Goal: Transaction & Acquisition: Purchase product/service

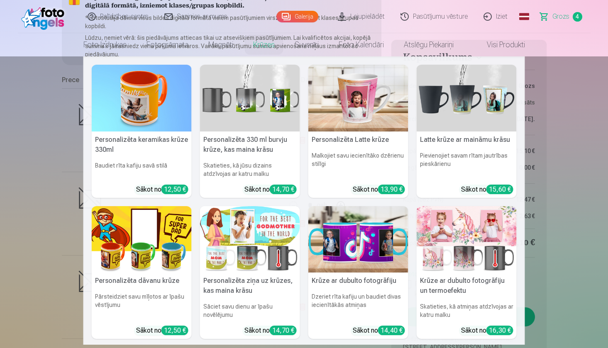
scroll to position [124, 0]
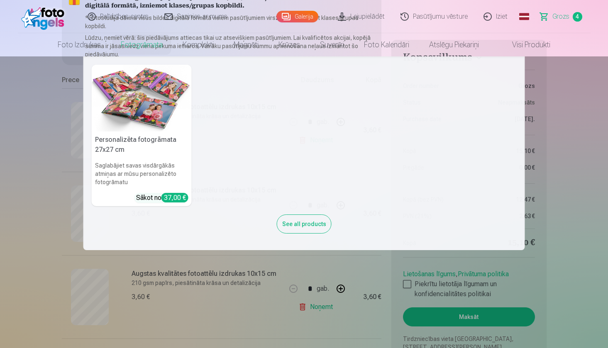
click at [52, 149] on nav "Personalizēta fotogrāmata 27x27 cm Saglabājiet savas visdārgākās atmiņas ar mūs…" at bounding box center [304, 153] width 608 height 194
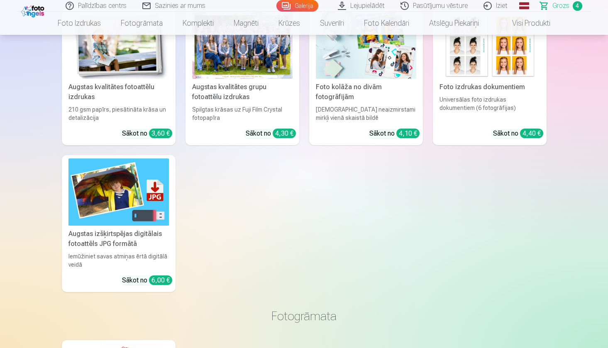
scroll to position [867, 0]
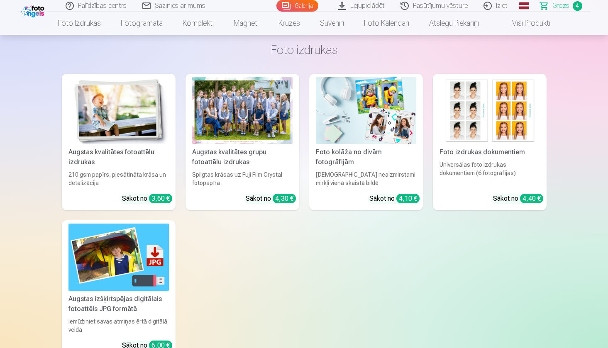
click at [223, 174] on div "Spilgtas krāsas uz Fuji Film Crystal fotopapīra" at bounding box center [242, 179] width 107 height 17
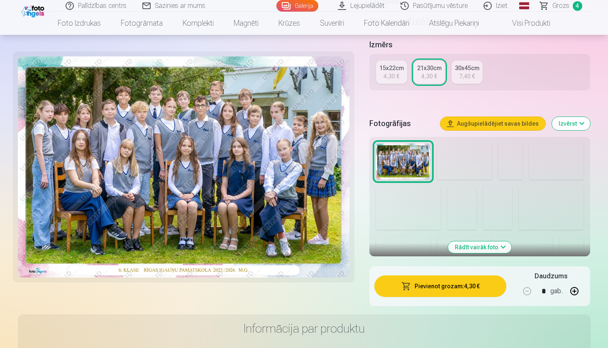
scroll to position [212, 0]
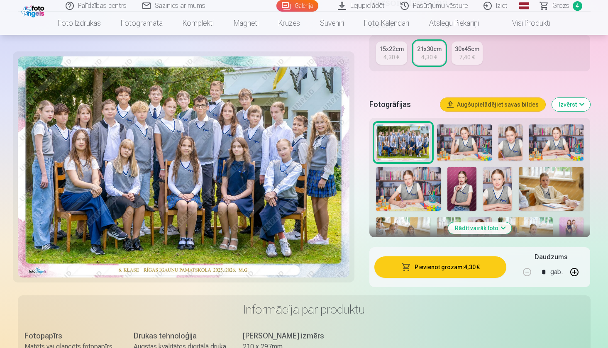
click at [470, 226] on button "Rādīt vairāk foto" at bounding box center [481, 229] width 64 height 12
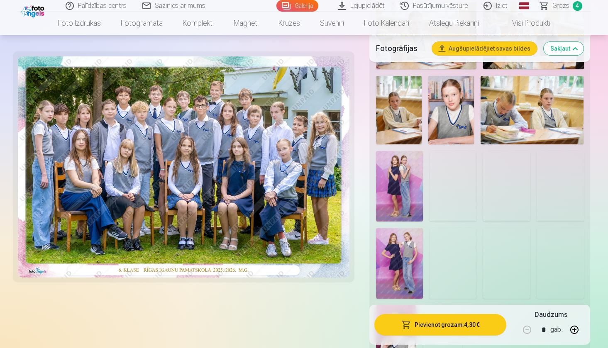
scroll to position [733, 0]
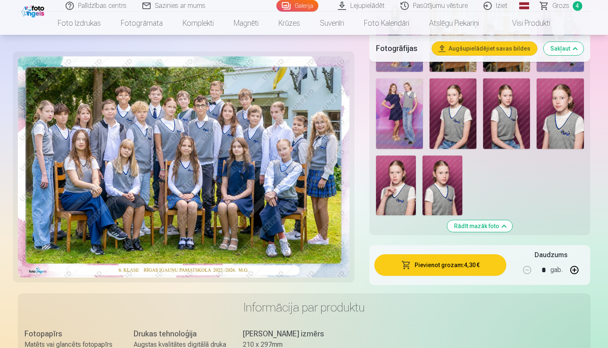
click at [555, 130] on img at bounding box center [560, 113] width 47 height 71
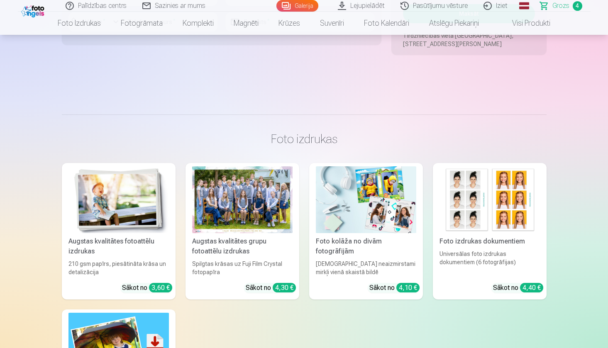
scroll to position [797, 0]
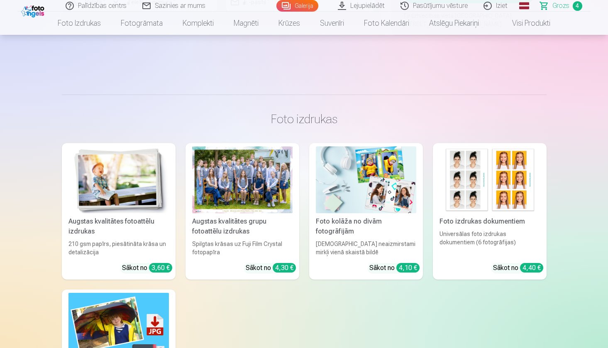
click at [279, 189] on div at bounding box center [242, 180] width 101 height 67
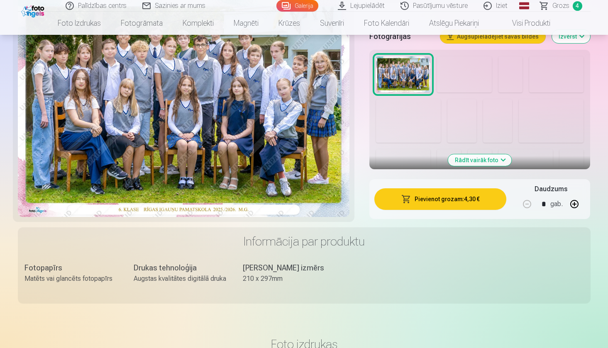
scroll to position [280, 0]
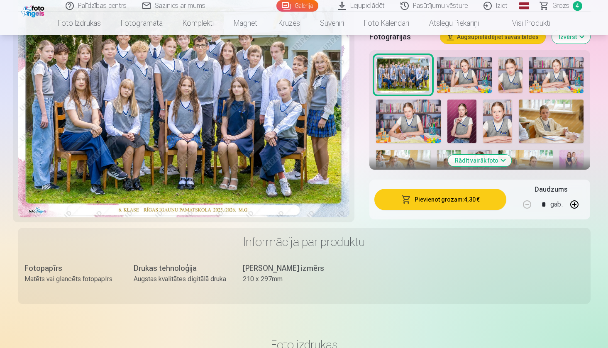
click at [498, 163] on button "Rādīt vairāk foto" at bounding box center [481, 161] width 64 height 12
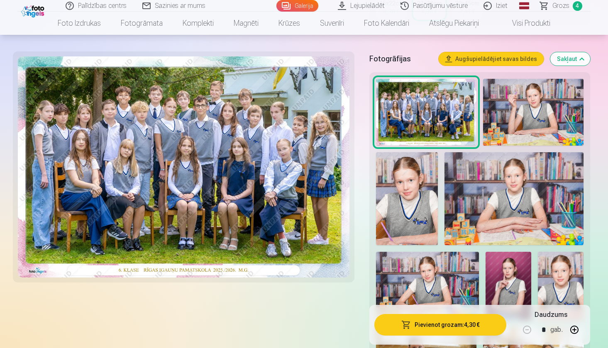
scroll to position [230, 0]
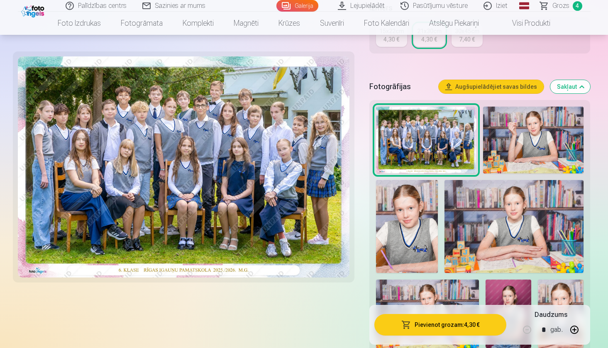
click at [566, 4] on span "Grozs" at bounding box center [561, 6] width 17 height 10
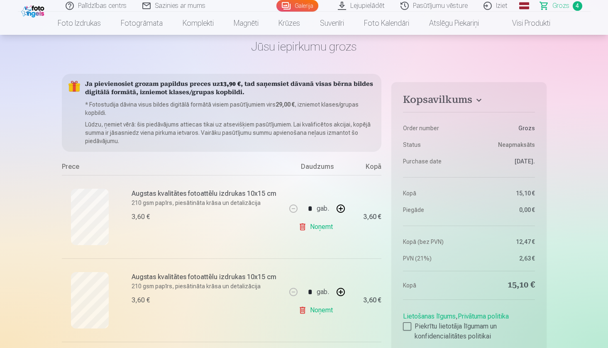
scroll to position [40, 0]
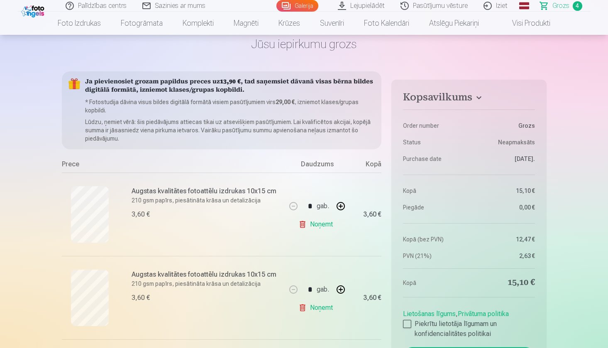
click at [316, 227] on link "Noņemt" at bounding box center [318, 224] width 38 height 17
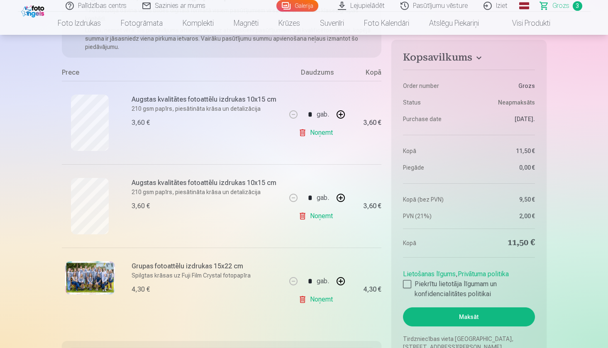
scroll to position [185, 0]
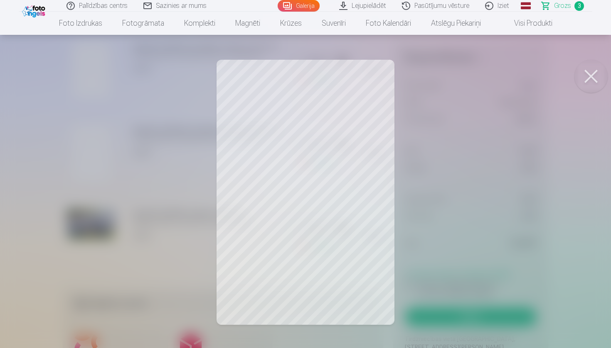
click at [588, 81] on button at bounding box center [590, 76] width 33 height 33
click at [587, 84] on button at bounding box center [590, 76] width 33 height 33
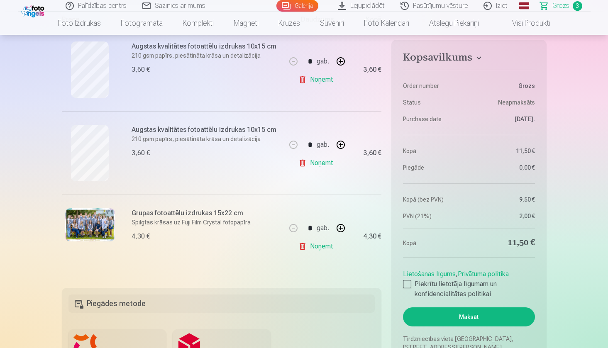
click at [102, 221] on img at bounding box center [90, 224] width 50 height 33
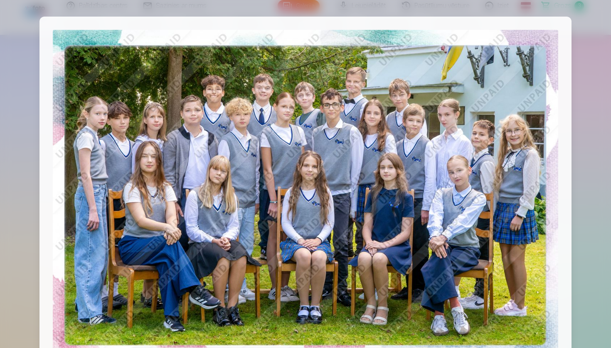
click at [593, 128] on div at bounding box center [305, 174] width 611 height 348
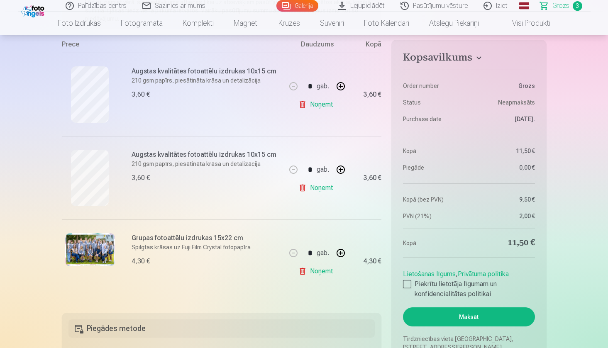
scroll to position [159, 0]
click at [406, 287] on div at bounding box center [407, 284] width 8 height 8
click at [466, 321] on button "Maksāt" at bounding box center [469, 317] width 132 height 19
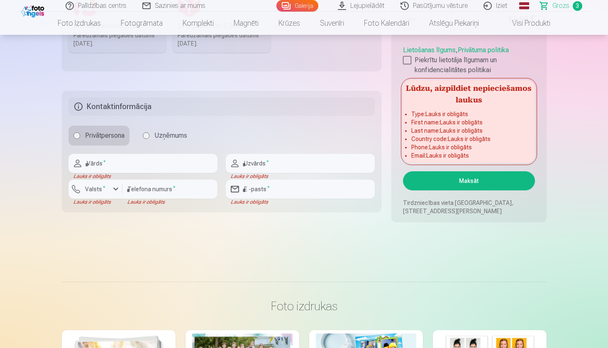
scroll to position [537, 0]
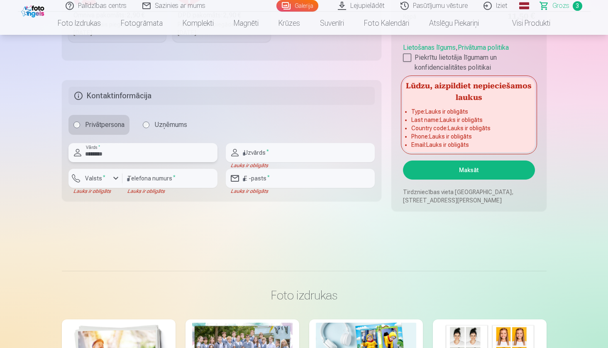
type input "*********"
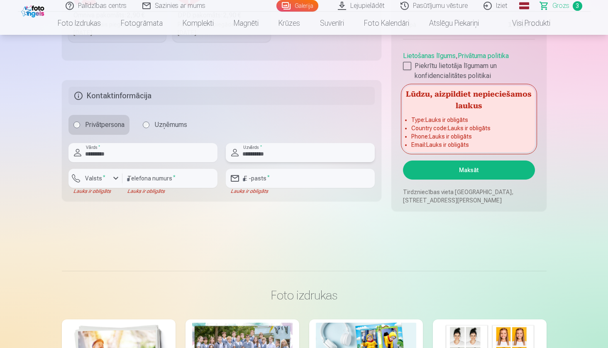
type input "**********"
click at [117, 178] on div "button" at bounding box center [116, 179] width 10 height 10
click at [126, 201] on li "+371 Latvija" at bounding box center [104, 198] width 59 height 17
click at [167, 176] on input "number" at bounding box center [170, 178] width 95 height 19
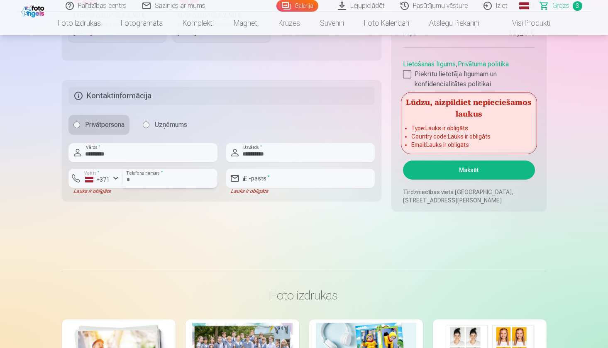
type input "********"
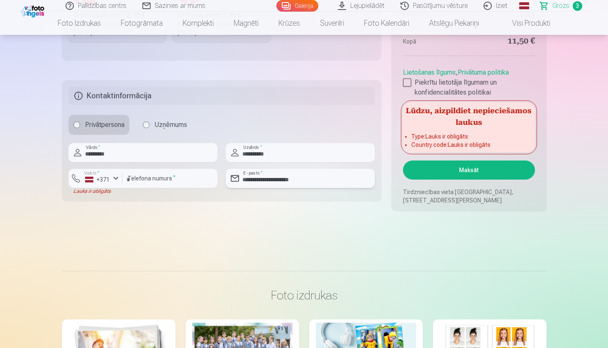
type input "**********"
click at [488, 167] on button "Maksāt" at bounding box center [469, 170] width 132 height 19
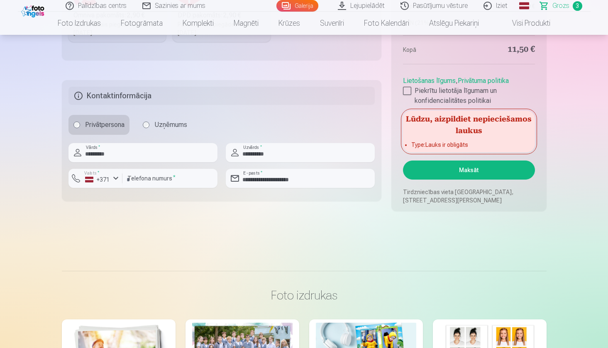
click at [462, 173] on button "Maksāt" at bounding box center [469, 170] width 132 height 19
click at [119, 148] on input "*********" at bounding box center [143, 152] width 149 height 19
click at [278, 152] on input "**********" at bounding box center [300, 152] width 149 height 19
click at [452, 166] on button "Maksāt" at bounding box center [469, 170] width 132 height 19
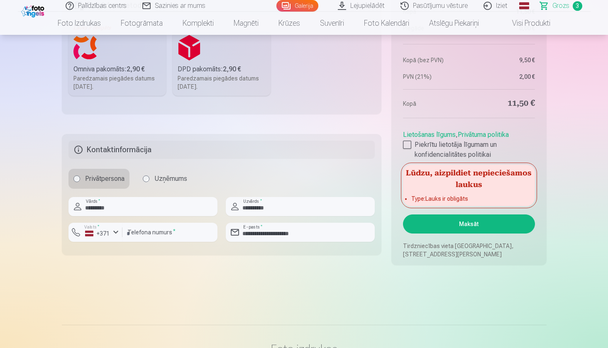
scroll to position [451, 0]
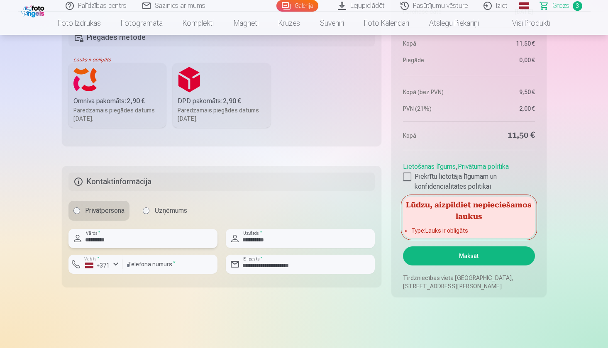
click at [123, 238] on input "*********" at bounding box center [143, 238] width 149 height 19
type input "*********"
click at [301, 232] on input "**********" at bounding box center [300, 238] width 149 height 19
click at [464, 256] on button "Maksāt" at bounding box center [469, 256] width 132 height 19
click at [174, 212] on label "Uzņēmums" at bounding box center [165, 211] width 54 height 20
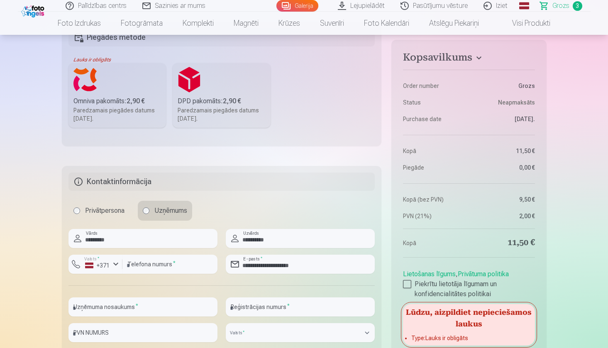
click at [86, 210] on label "Privātpersona" at bounding box center [99, 211] width 61 height 20
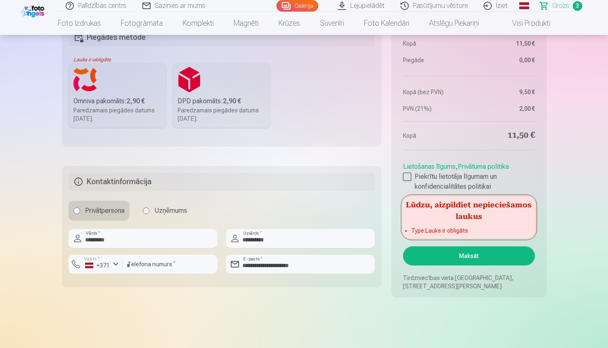
click at [438, 256] on button "Maksāt" at bounding box center [469, 256] width 132 height 19
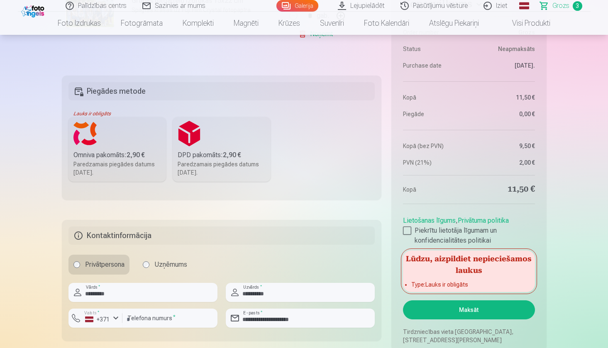
scroll to position [397, 0]
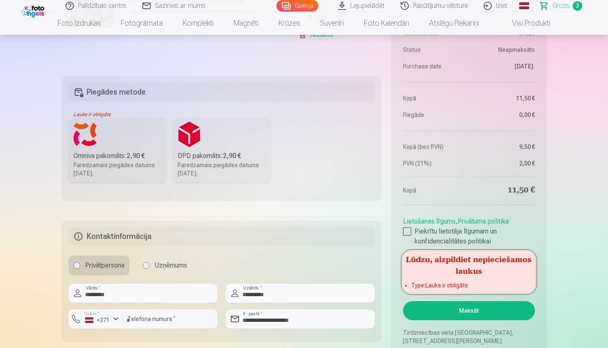
click at [143, 174] on div "Paredzamais piegādes datums 25.10.2025." at bounding box center [118, 169] width 88 height 17
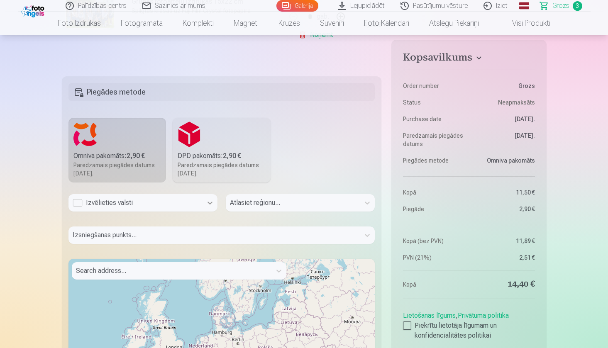
click at [207, 205] on icon at bounding box center [210, 203] width 8 height 8
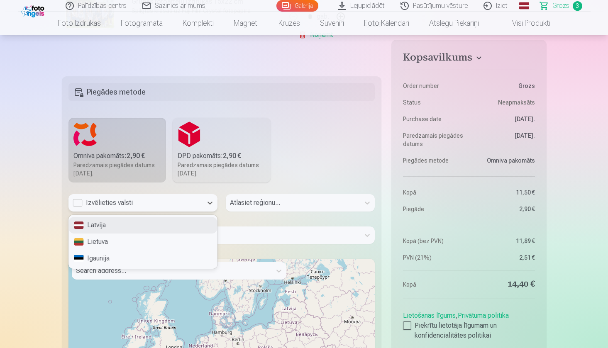
click at [104, 221] on div "Latvija" at bounding box center [143, 225] width 148 height 17
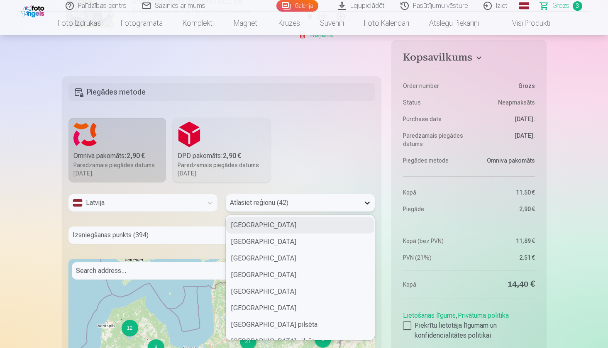
click at [370, 207] on div at bounding box center [367, 203] width 15 height 15
type input "*"
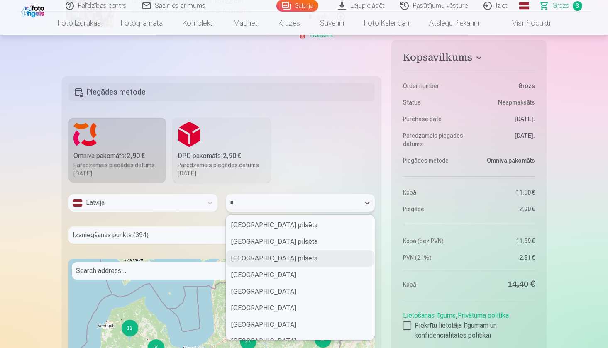
click at [260, 260] on div "Rīgas pilsēta" at bounding box center [300, 258] width 148 height 17
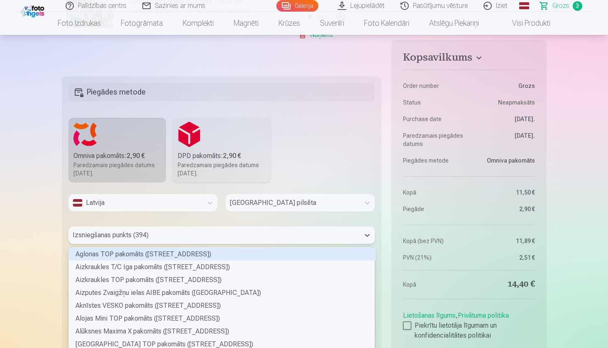
scroll to position [424, 0]
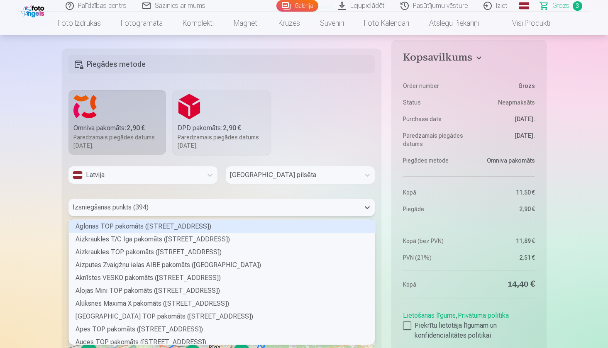
click at [177, 216] on div "Aglonas TOP pakomāts (Somersētas iela 33), 1 of 394. 394 results available. Use…" at bounding box center [222, 207] width 307 height 17
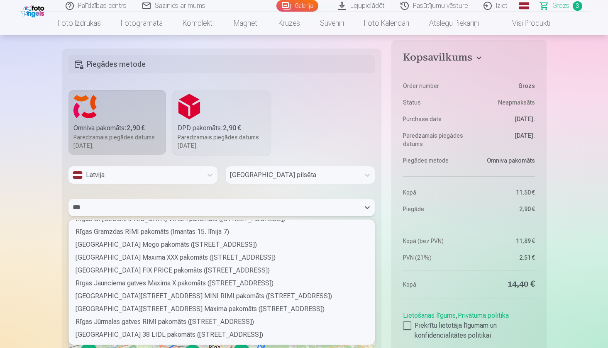
scroll to position [742, 0]
type input "*"
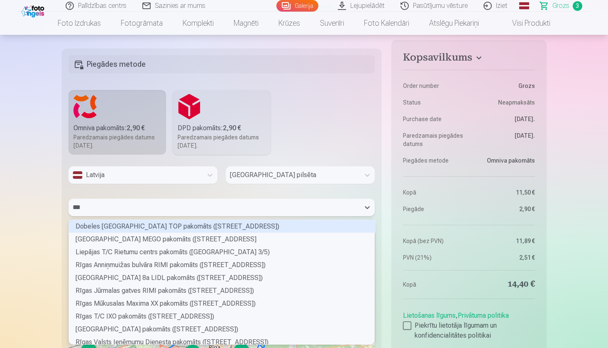
scroll to position [24, 304]
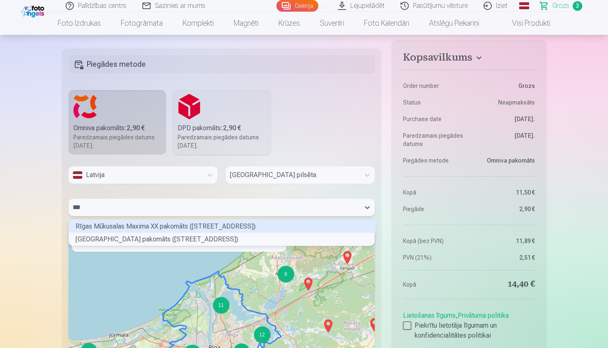
type input "****"
click at [136, 227] on div "Rīgas Mūkusalas Maxima XX pakomāts (Mūkusalas iela 73)" at bounding box center [222, 226] width 307 height 13
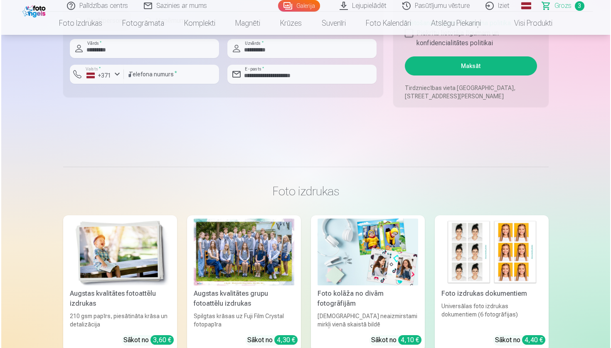
scroll to position [924, 0]
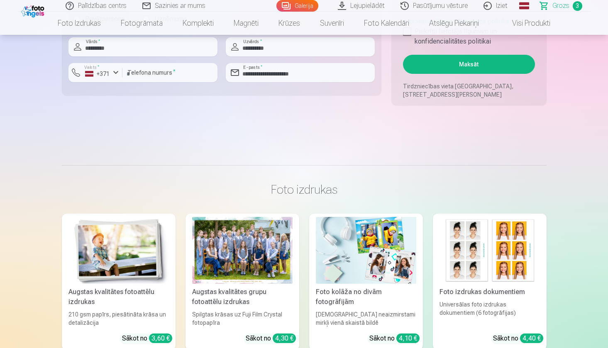
click at [503, 67] on button "Maksāt" at bounding box center [469, 64] width 132 height 19
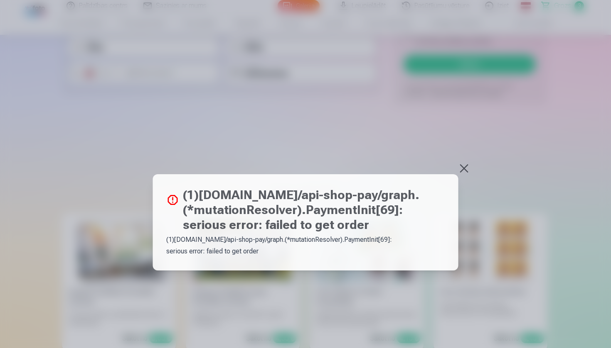
click at [466, 167] on button at bounding box center [464, 169] width 12 height 12
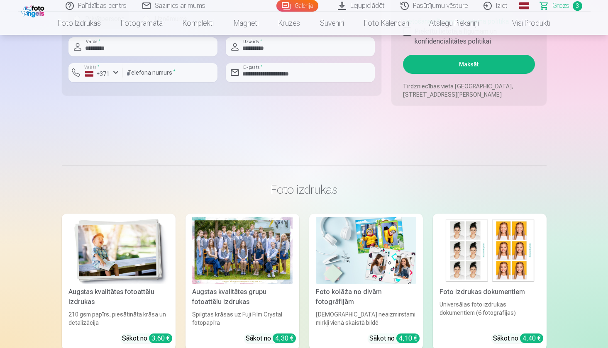
click at [451, 64] on button "Maksāt" at bounding box center [469, 64] width 132 height 19
